Goal: Task Accomplishment & Management: Use online tool/utility

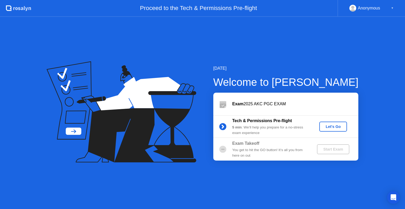
click at [334, 127] on div "Let's Go" at bounding box center [332, 127] width 23 height 4
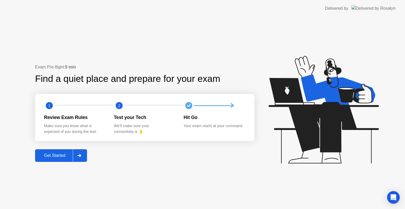
click at [54, 155] on div "Get Started" at bounding box center [55, 155] width 36 height 5
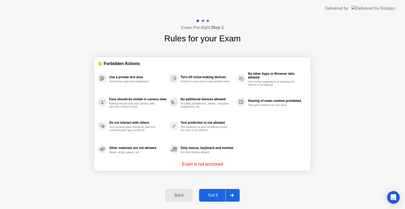
click at [212, 195] on div "Got it" at bounding box center [213, 195] width 25 height 5
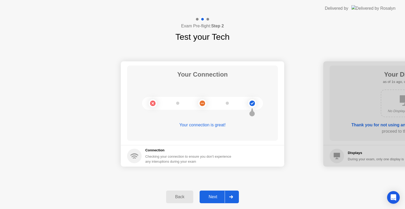
click at [212, 195] on div "Next" at bounding box center [212, 197] width 23 height 5
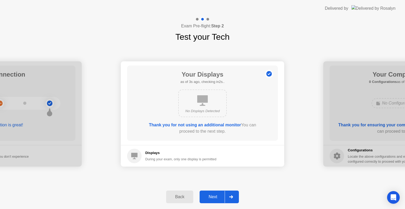
click at [212, 195] on div "Next" at bounding box center [212, 197] width 23 height 5
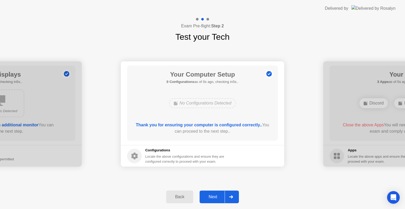
click at [210, 195] on div "Next" at bounding box center [212, 197] width 23 height 5
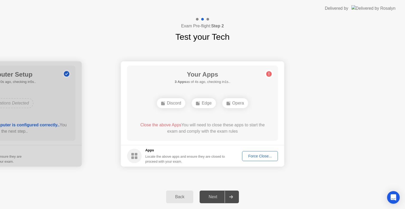
click at [254, 155] on div "Force Close..." at bounding box center [260, 156] width 32 height 4
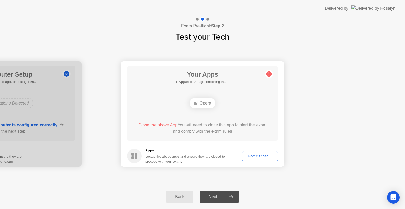
click at [259, 155] on div "Force Close..." at bounding box center [260, 156] width 32 height 4
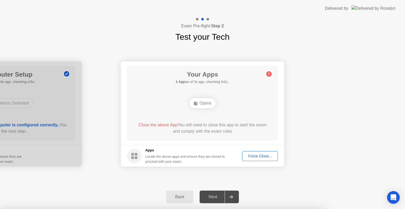
drag, startPoint x: 259, startPoint y: 155, endPoint x: 221, endPoint y: 134, distance: 43.3
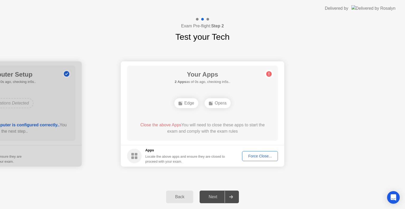
click at [255, 154] on div "Force Close..." at bounding box center [260, 156] width 32 height 4
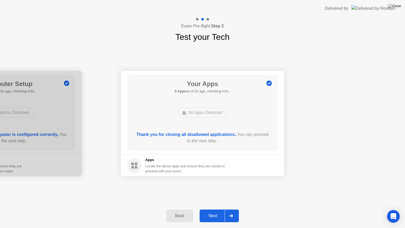
click at [213, 209] on div "Next" at bounding box center [212, 215] width 23 height 5
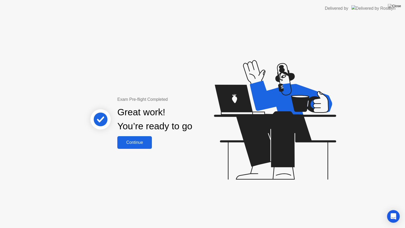
click at [136, 143] on div "Continue" at bounding box center [134, 142] width 31 height 5
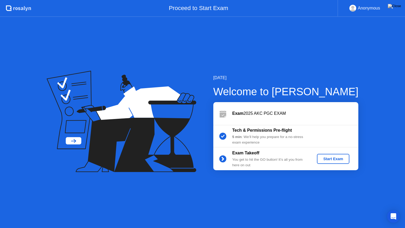
click at [329, 157] on div "Start Exam" at bounding box center [333, 159] width 28 height 4
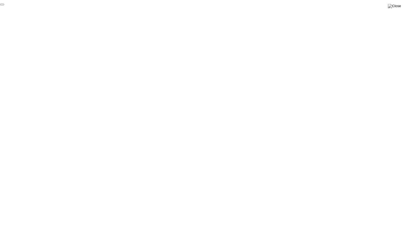
click div "End Proctoring Session"
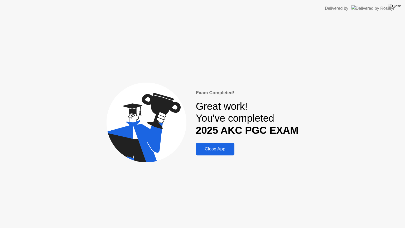
click at [213, 148] on div "Close App" at bounding box center [214, 148] width 35 height 5
